Goal: Task Accomplishment & Management: Use online tool/utility

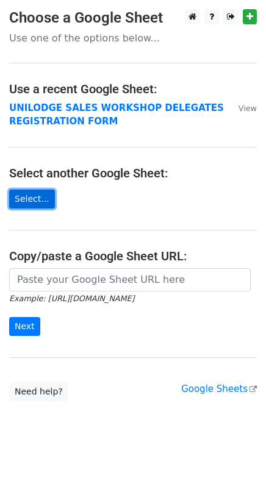
click at [37, 196] on link "Select..." at bounding box center [32, 198] width 46 height 19
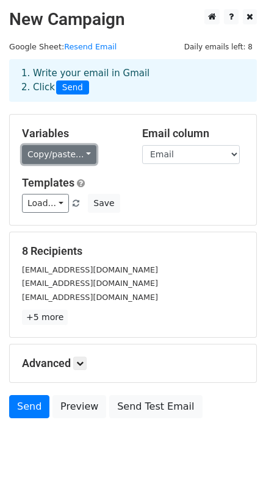
click at [63, 153] on link "Copy/paste..." at bounding box center [59, 154] width 74 height 19
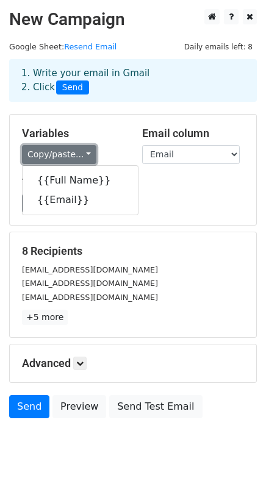
click at [65, 153] on link "Copy/paste..." at bounding box center [59, 154] width 74 height 19
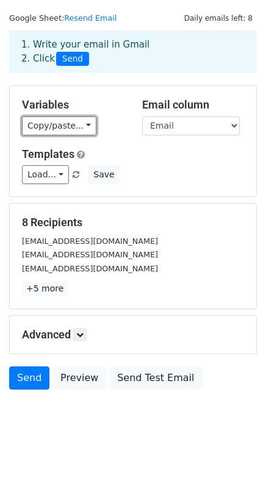
scroll to position [29, 0]
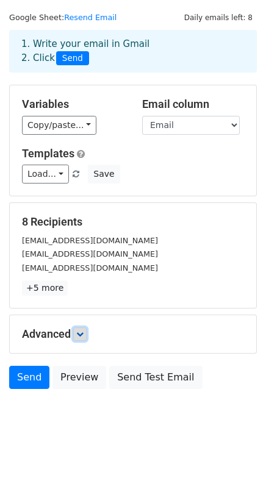
click at [79, 334] on icon at bounding box center [79, 333] width 7 height 7
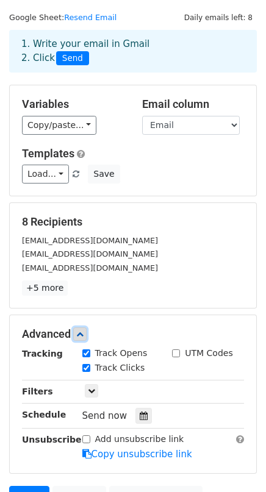
click at [80, 333] on icon at bounding box center [79, 333] width 7 height 7
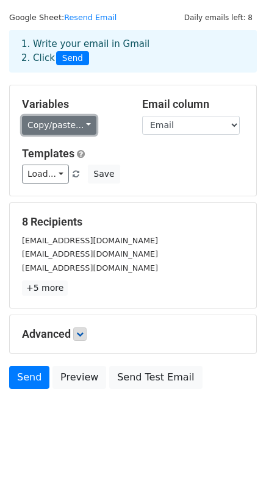
click at [79, 124] on link "Copy/paste..." at bounding box center [59, 125] width 74 height 19
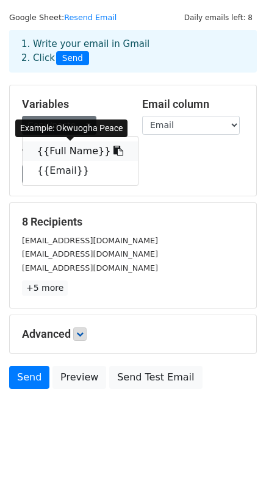
click at [113, 147] on icon at bounding box center [118, 151] width 10 height 10
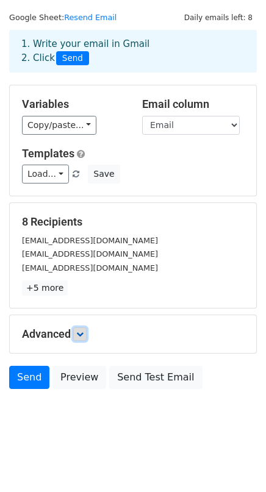
click at [81, 336] on icon at bounding box center [79, 333] width 7 height 7
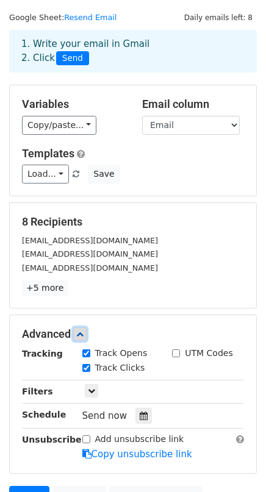
scroll to position [148, 0]
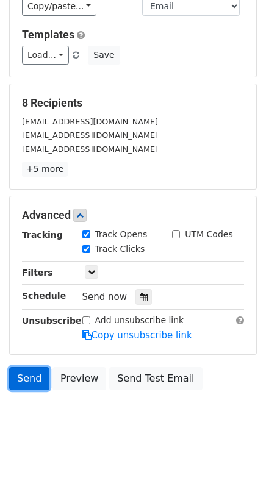
click at [30, 375] on link "Send" at bounding box center [29, 378] width 40 height 23
